Goal: Task Accomplishment & Management: Use online tool/utility

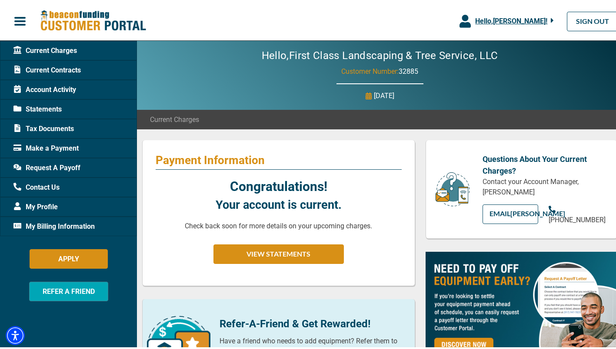
click at [74, 160] on div "Request A Payoff" at bounding box center [68, 166] width 137 height 20
click at [75, 166] on span "Request A Payoff" at bounding box center [46, 166] width 67 height 10
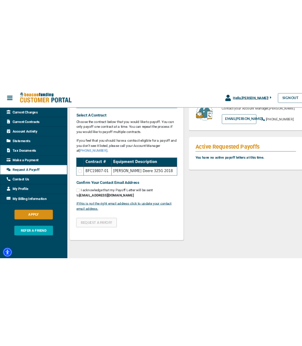
scroll to position [129, 0]
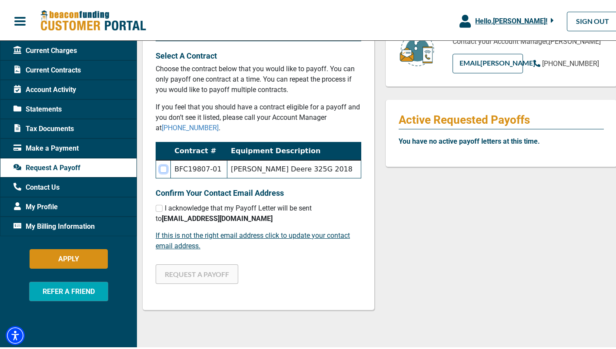
click at [167, 168] on input "checkbox" at bounding box center [163, 167] width 7 height 7
checkbox input "true"
click at [158, 207] on input "checkbox" at bounding box center [159, 206] width 7 height 7
checkbox input "true"
click at [206, 275] on button "REQUEST A PAYOFF" at bounding box center [197, 273] width 83 height 20
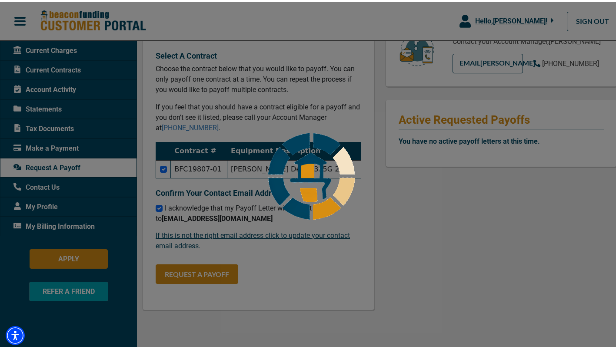
click at [294, 126] on img at bounding box center [311, 174] width 109 height 109
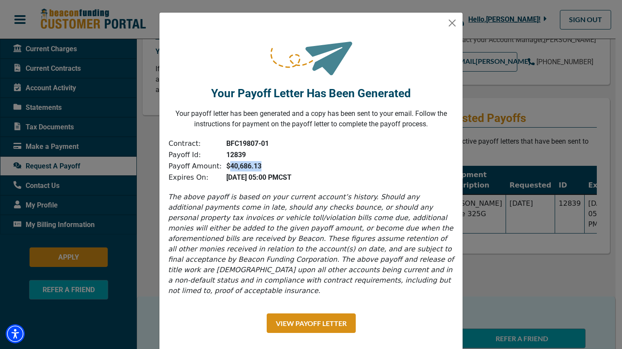
drag, startPoint x: 222, startPoint y: 167, endPoint x: 253, endPoint y: 168, distance: 30.9
click at [253, 168] on td "$40,686.13" at bounding box center [257, 166] width 70 height 11
copy b "40,686.13"
click at [308, 167] on div "Contract: BFC19807-01 Payoff Id: 12839 Payoff Amount: $40,686.13 Expires On: [D…" at bounding box center [315, 160] width 295 height 45
click at [447, 27] on div "Your Payoff Letter Has Been Generated Your payoff letter has been generated and…" at bounding box center [310, 83] width 303 height 112
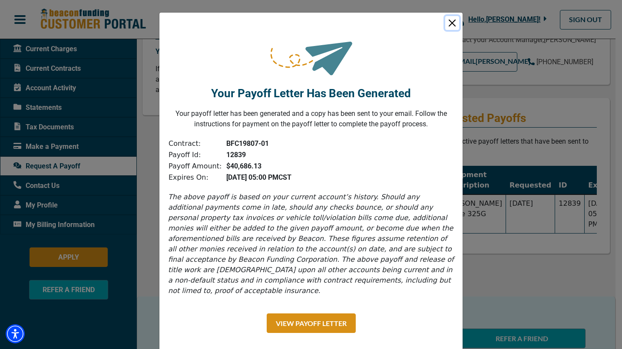
click at [448, 25] on button "Close" at bounding box center [452, 23] width 14 height 14
